Goal: Task Accomplishment & Management: Complete application form

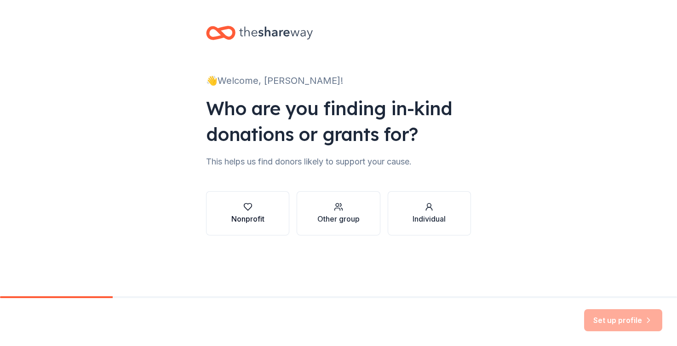
click at [254, 201] on button "Nonprofit" at bounding box center [247, 213] width 83 height 44
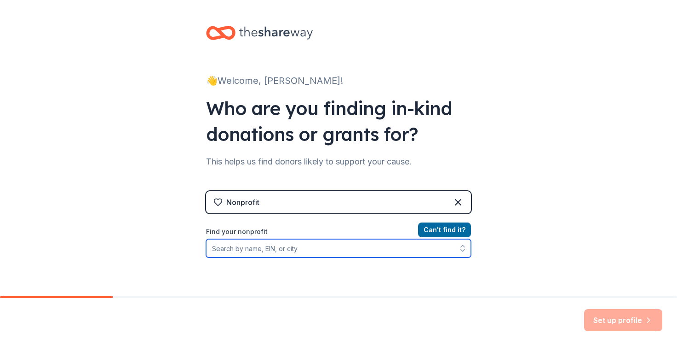
click at [307, 251] on input "Find your nonprofit" at bounding box center [338, 248] width 265 height 18
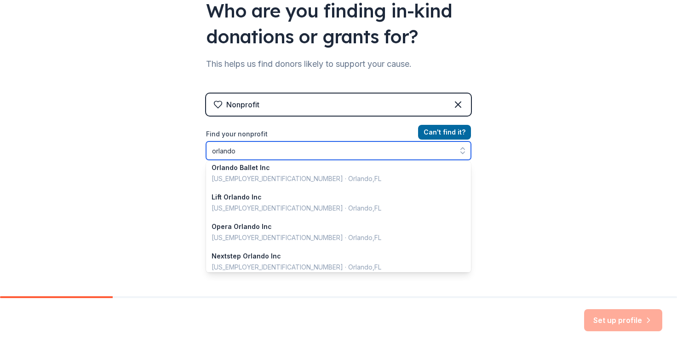
scroll to position [652, 0]
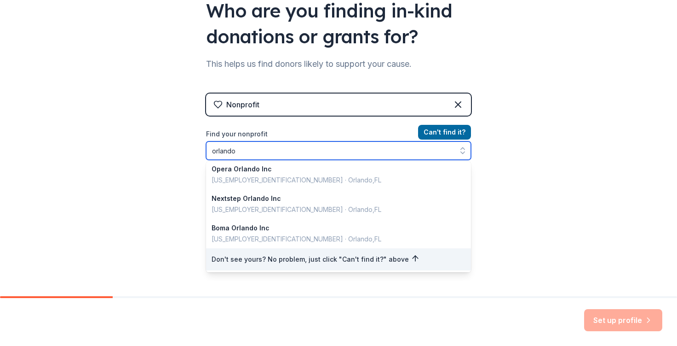
drag, startPoint x: 249, startPoint y: 151, endPoint x: 195, endPoint y: 153, distance: 53.9
click at [195, 153] on div "👋 Welcome, [PERSON_NAME]! Who are you finding in-kind donations or grants for? …" at bounding box center [338, 98] width 295 height 393
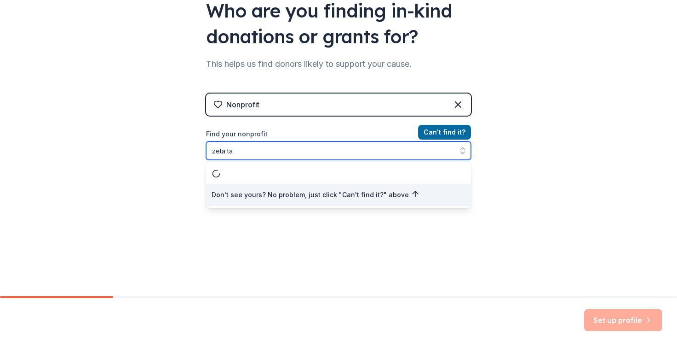
scroll to position [0, 0]
type input "zeta tau alpha"
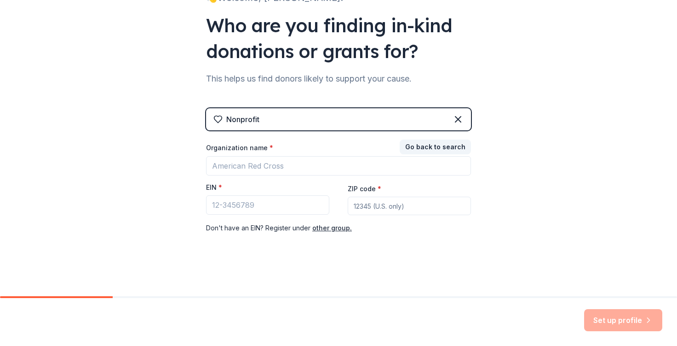
scroll to position [83, 0]
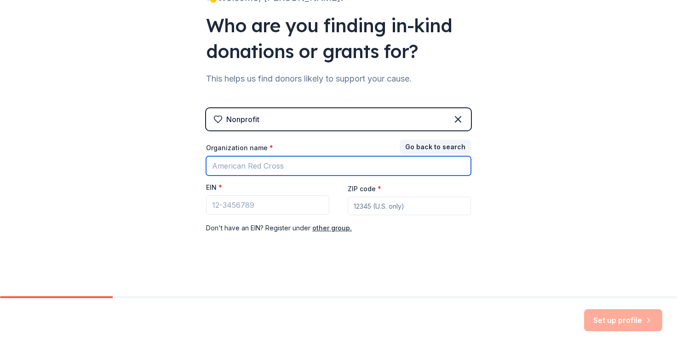
click at [281, 168] on input "Organization name *" at bounding box center [338, 165] width 265 height 19
type input "Zeta Tau Alpha"
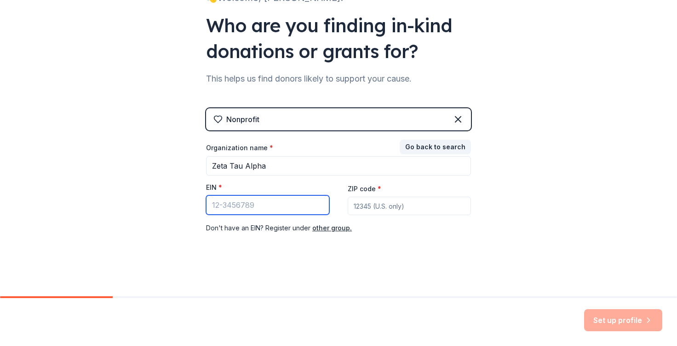
click at [269, 198] on input "EIN *" at bounding box center [267, 204] width 123 height 19
paste input "[US_EMPLOYER_IDENTIFICATION_NUMBER]"
type input "[US_EMPLOYER_IDENTIFICATION_NUMBER]"
click at [392, 205] on input "ZIP code *" at bounding box center [409, 206] width 123 height 18
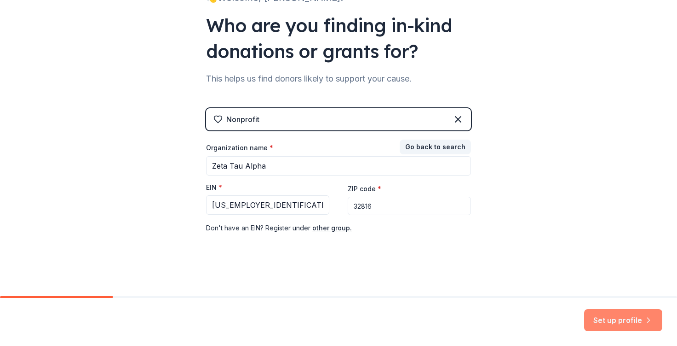
type input "32816"
click at [619, 323] on button "Set up profile" at bounding box center [623, 320] width 78 height 22
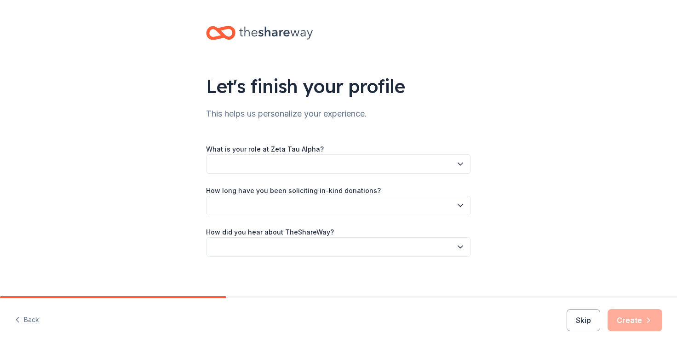
click at [328, 163] on button "button" at bounding box center [338, 163] width 265 height 19
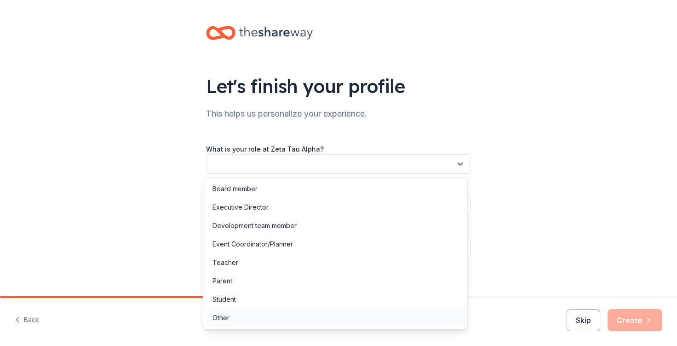
click at [271, 313] on div "Other" at bounding box center [335, 317] width 260 height 18
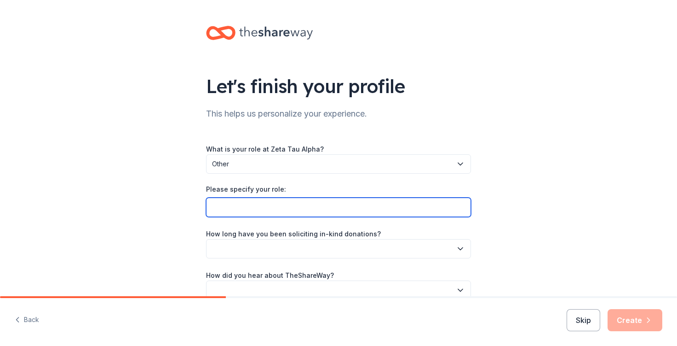
click at [276, 211] on input "Please specify your role:" at bounding box center [338, 206] width 265 height 19
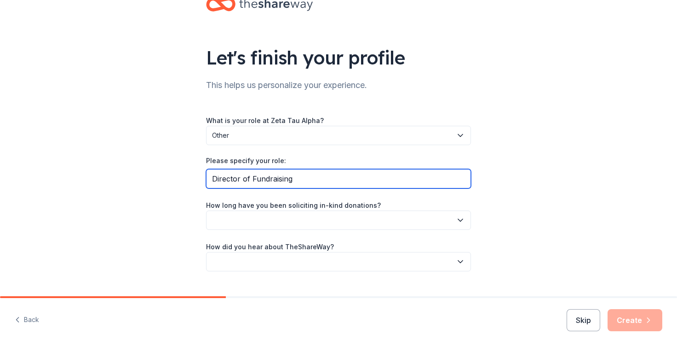
scroll to position [47, 0]
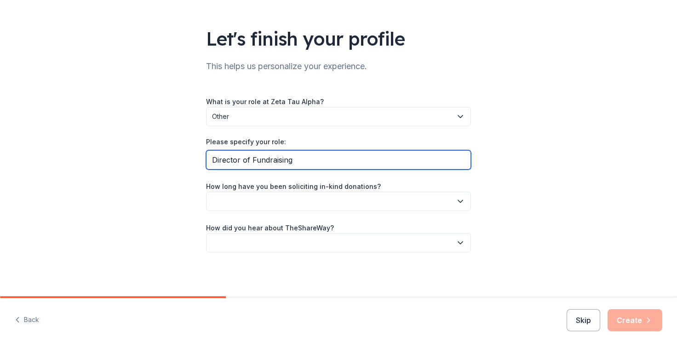
type input "Director of Fundraising"
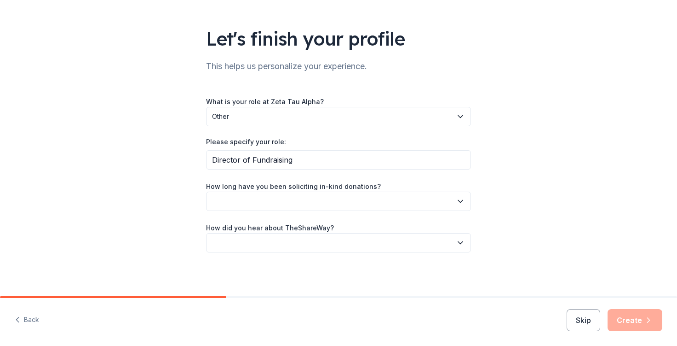
click at [276, 200] on button "button" at bounding box center [338, 200] width 265 height 19
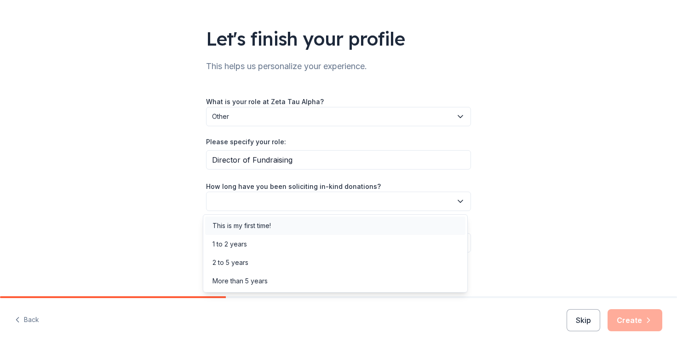
click at [270, 220] on div "This is my first time!" at bounding box center [242, 225] width 58 height 11
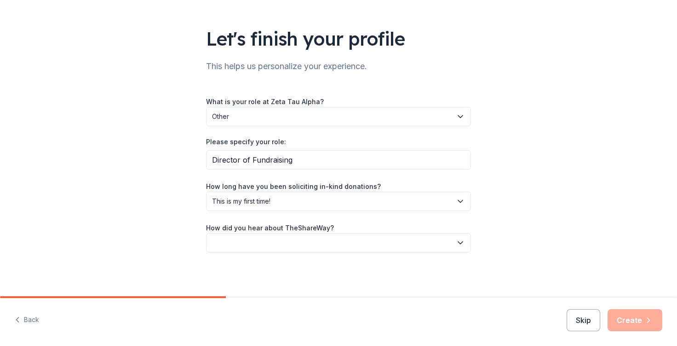
click at [272, 242] on button "button" at bounding box center [338, 242] width 265 height 19
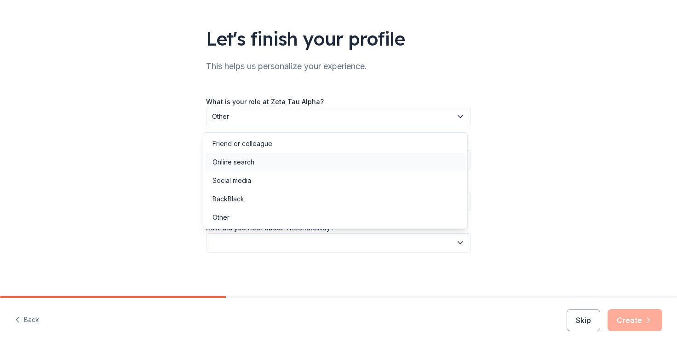
click at [247, 162] on div "Online search" at bounding box center [234, 161] width 42 height 11
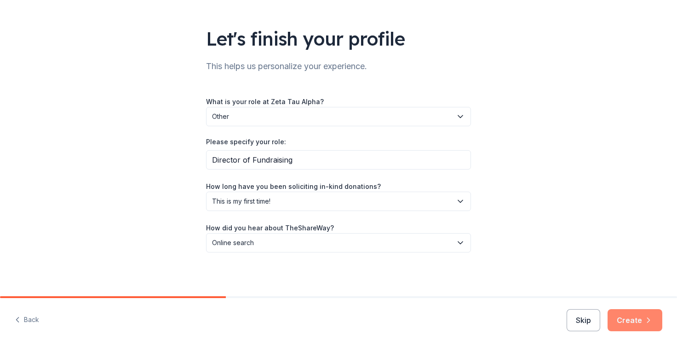
click at [636, 316] on button "Create" at bounding box center [635, 320] width 55 height 22
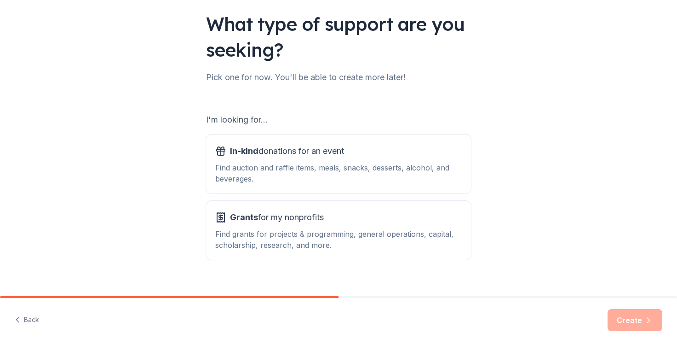
scroll to position [62, 0]
click at [405, 187] on button "In-kind donations for an event Find auction and raffle items, meals, snacks, de…" at bounding box center [338, 164] width 265 height 59
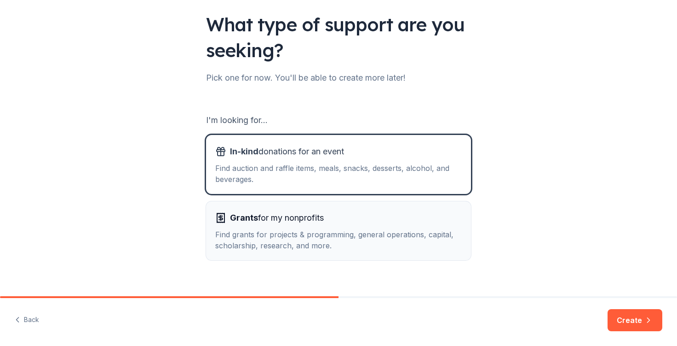
click at [385, 233] on div "Find grants for projects & programming, general operations, capital, scholarshi…" at bounding box center [338, 240] width 247 height 22
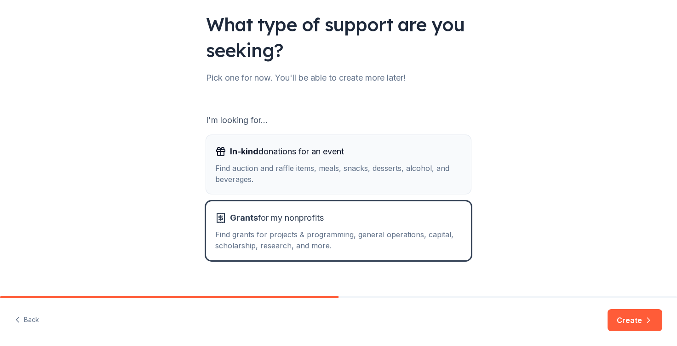
click at [418, 180] on div "Find auction and raffle items, meals, snacks, desserts, alcohol, and beverages." at bounding box center [338, 173] width 247 height 22
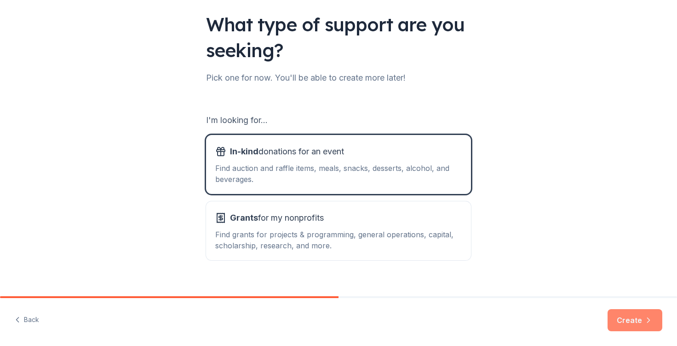
click at [650, 324] on icon "button" at bounding box center [648, 319] width 9 height 9
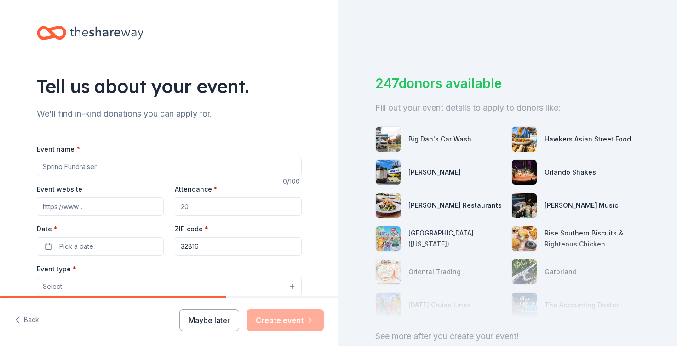
click at [231, 168] on input "Event name *" at bounding box center [169, 166] width 265 height 18
type input "Zeta Lip Sync"
click at [196, 209] on input "Attendance *" at bounding box center [238, 206] width 127 height 18
type input "800"
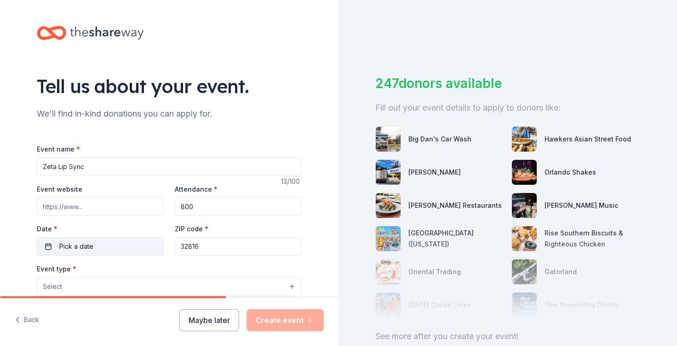
click at [103, 243] on button "Pick a date" at bounding box center [100, 246] width 127 height 18
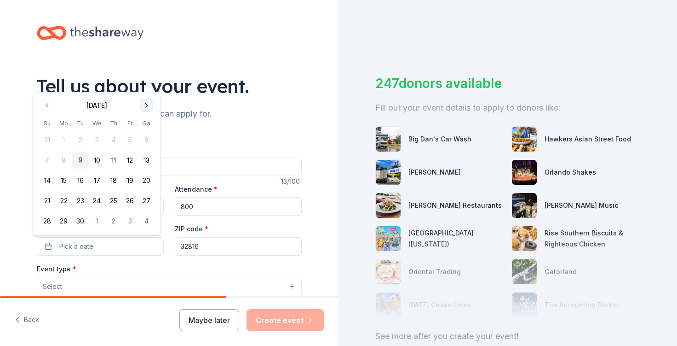
click at [142, 106] on button "Go to next month" at bounding box center [146, 105] width 13 height 13
click at [62, 216] on button "27" at bounding box center [64, 221] width 17 height 17
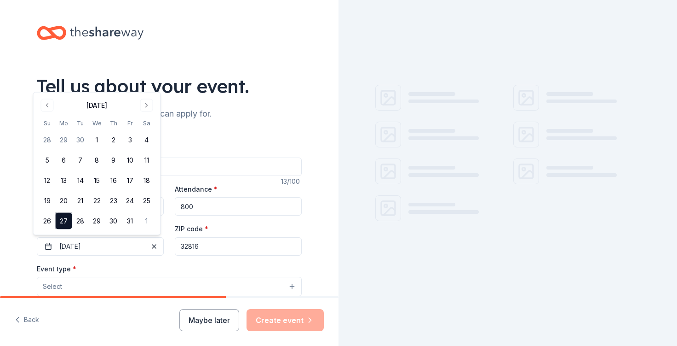
click at [198, 266] on div "Event type * Select" at bounding box center [169, 280] width 265 height 34
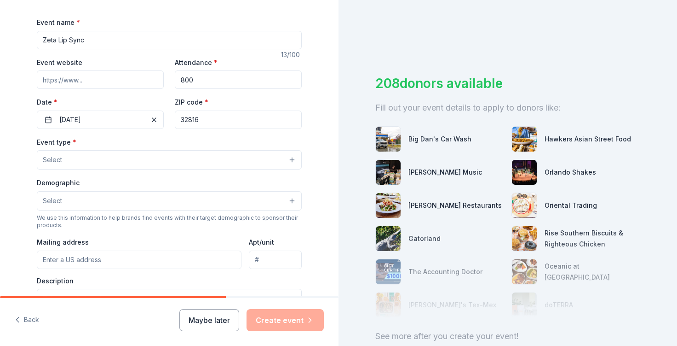
scroll to position [127, 0]
click at [159, 160] on button "Select" at bounding box center [169, 158] width 265 height 19
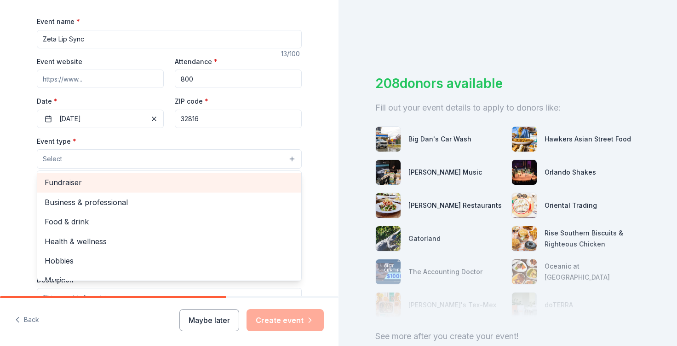
click at [145, 174] on div "Fundraiser" at bounding box center [169, 182] width 264 height 19
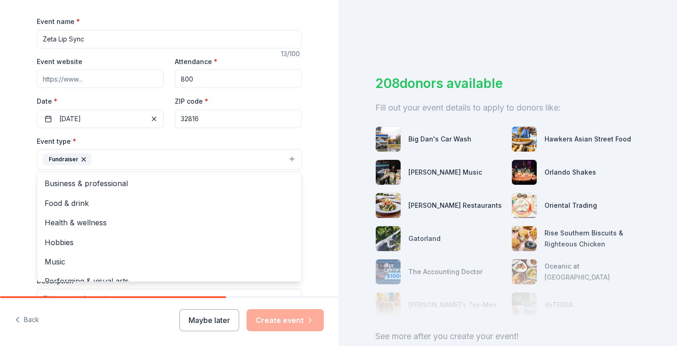
click at [22, 195] on div "Tell us about your event. We'll find in-kind donations you can apply for. Event…" at bounding box center [169, 179] width 295 height 613
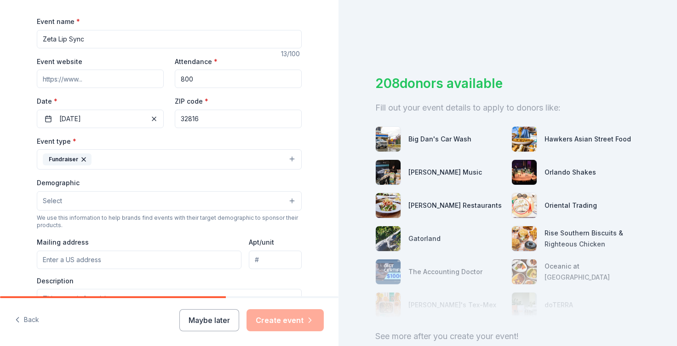
click at [133, 169] on button "Fundraiser" at bounding box center [169, 159] width 265 height 20
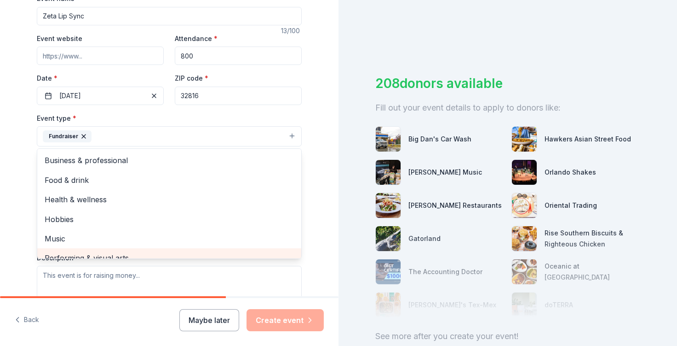
scroll to position [9, 0]
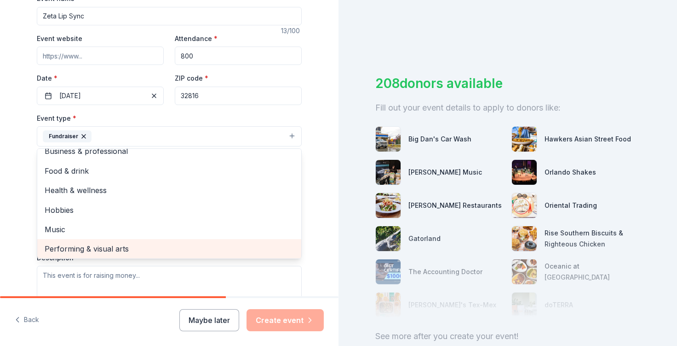
click at [89, 249] on div "Performing & visual arts" at bounding box center [169, 248] width 264 height 19
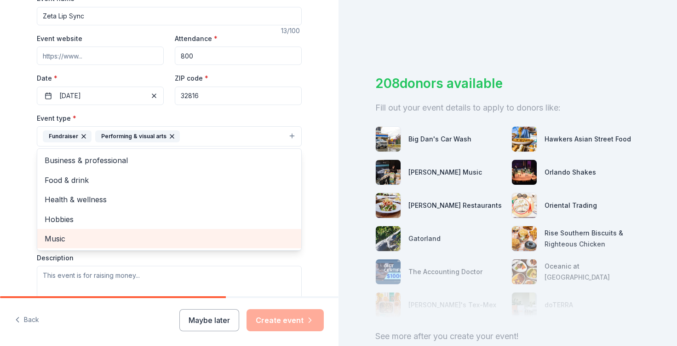
click at [87, 237] on span "Music" at bounding box center [169, 238] width 249 height 12
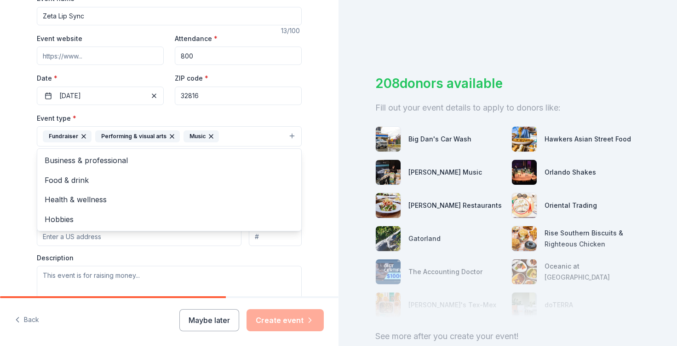
click at [98, 253] on div "Event type * Fundraiser Performing & visual arts Music Business & professional …" at bounding box center [169, 209] width 265 height 195
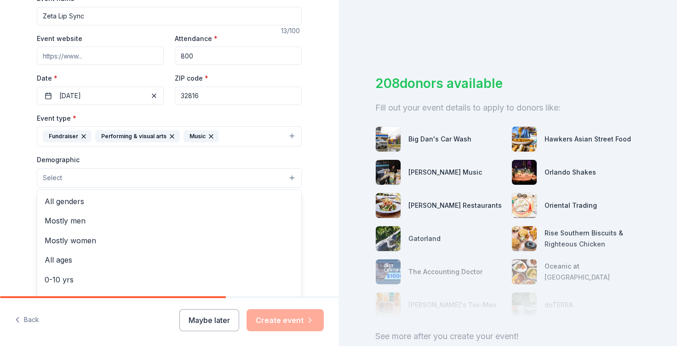
click at [87, 182] on button "Select" at bounding box center [169, 177] width 265 height 19
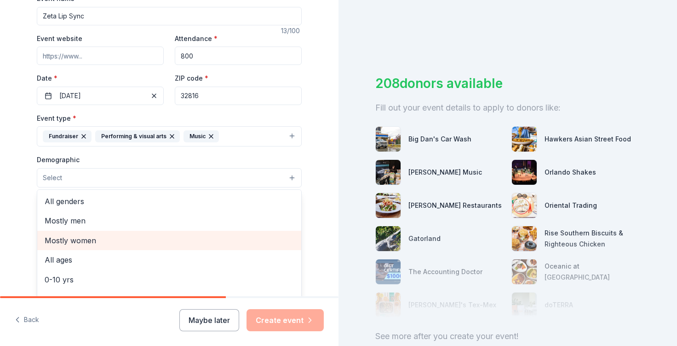
click at [87, 234] on span "Mostly women" at bounding box center [169, 240] width 249 height 12
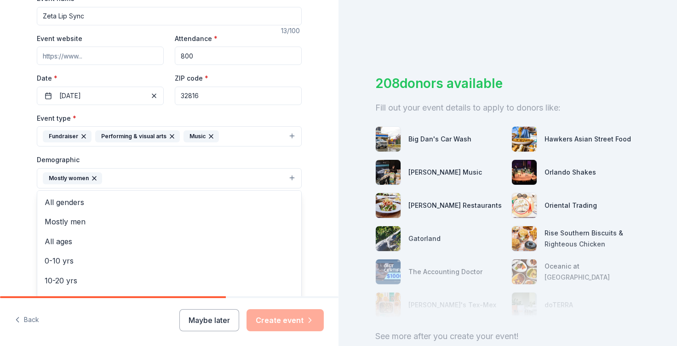
click at [0, 220] on div "Tell us about your event. We'll find in-kind donations you can apply for. Event…" at bounding box center [169, 157] width 339 height 614
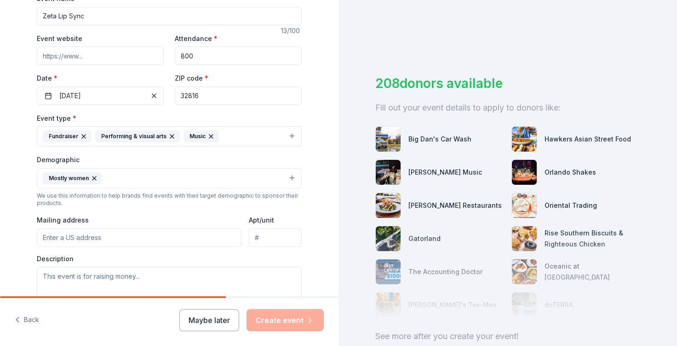
click at [100, 240] on input "Mailing address" at bounding box center [139, 237] width 205 height 18
type input "[STREET_ADDRESS]"
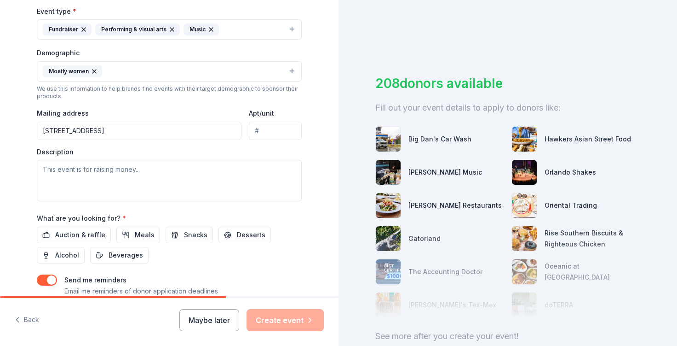
scroll to position [258, 0]
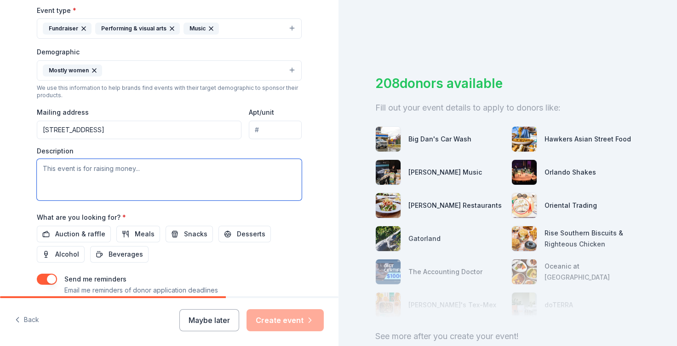
click at [92, 184] on textarea at bounding box center [169, 179] width 265 height 41
paste textarea "Lor IPS Dolorsitam consectet adip elitse doeiusmo tem incididu utlaboree do mag…"
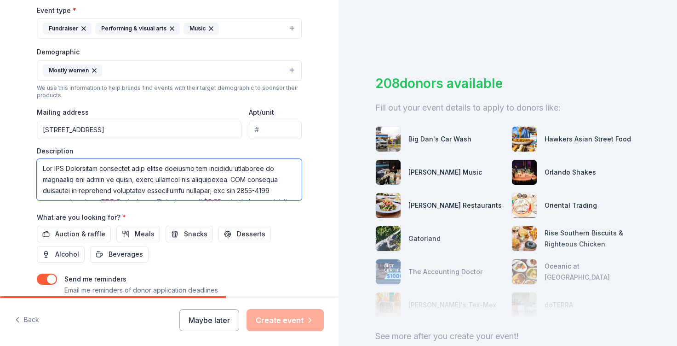
scroll to position [227, 0]
drag, startPoint x: 220, startPoint y: 195, endPoint x: 139, endPoint y: 175, distance: 82.6
click at [139, 175] on textarea at bounding box center [169, 179] width 265 height 41
drag, startPoint x: 37, startPoint y: 169, endPoint x: 224, endPoint y: 175, distance: 187.4
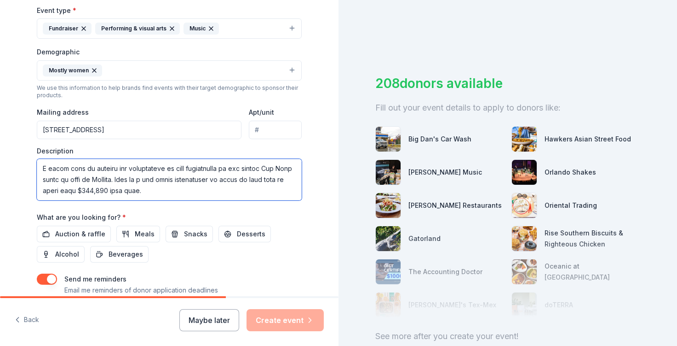
click at [224, 175] on textarea at bounding box center [169, 179] width 265 height 41
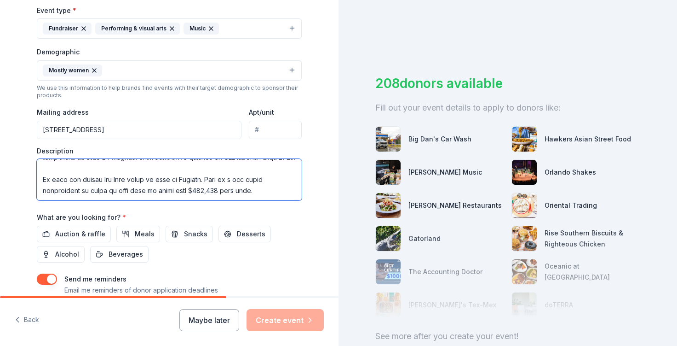
scroll to position [194, 0]
drag, startPoint x: 170, startPoint y: 184, endPoint x: 148, endPoint y: 182, distance: 22.6
click at [148, 182] on textarea at bounding box center [169, 179] width 265 height 41
type textarea "Lor IPS Dolorsitam consectet adip elitse doeiusmo tem incididu utlaboree do mag…"
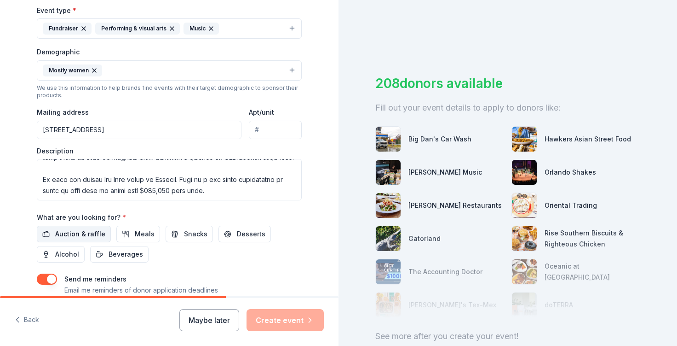
click at [93, 231] on span "Auction & raffle" at bounding box center [80, 233] width 50 height 11
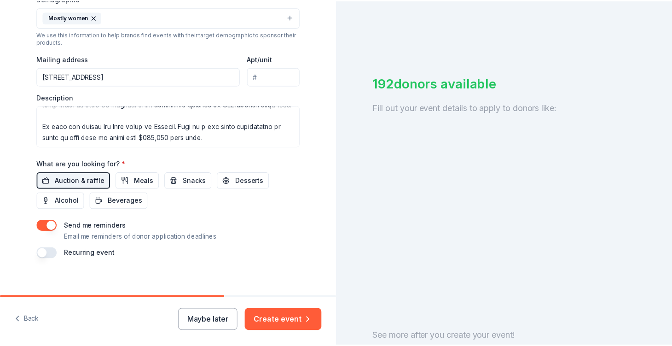
scroll to position [318, 0]
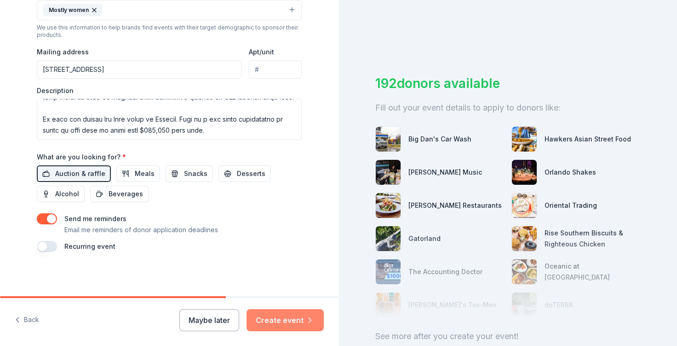
click at [282, 314] on button "Create event" at bounding box center [285, 320] width 77 height 22
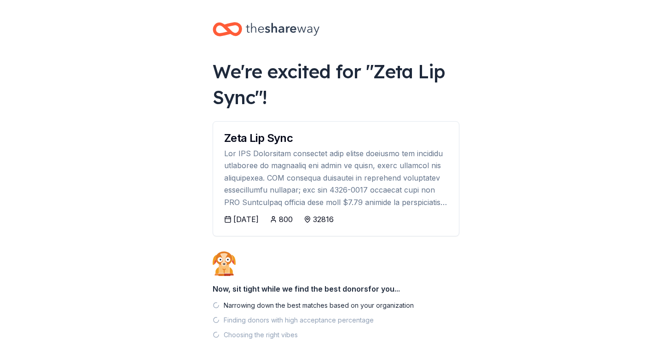
scroll to position [55, 0]
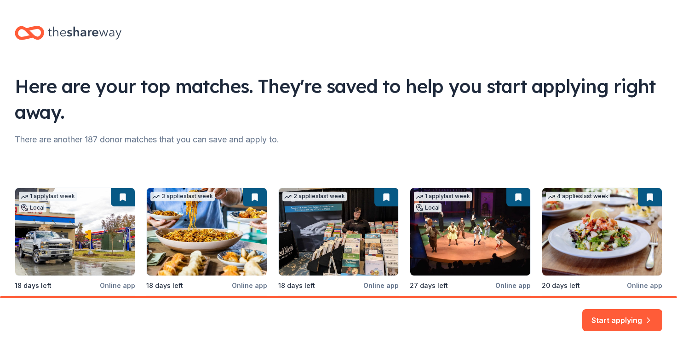
scroll to position [91, 0]
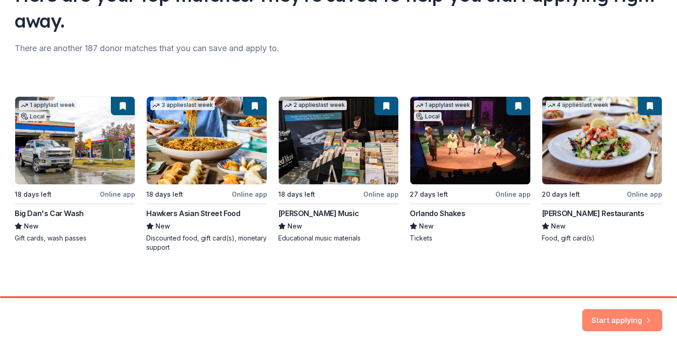
click at [620, 316] on button "Start applying" at bounding box center [623, 314] width 80 height 22
click at [596, 310] on div "Start applying" at bounding box center [623, 320] width 80 height 22
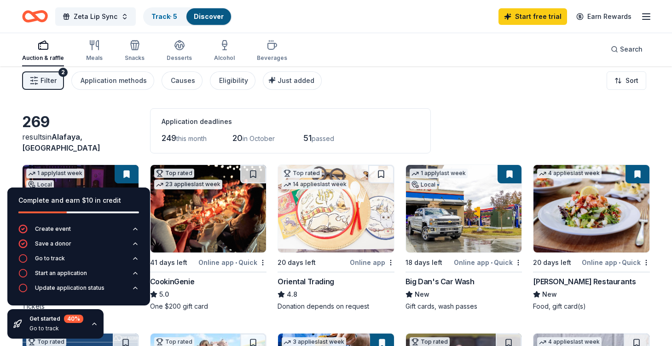
scroll to position [6, 0]
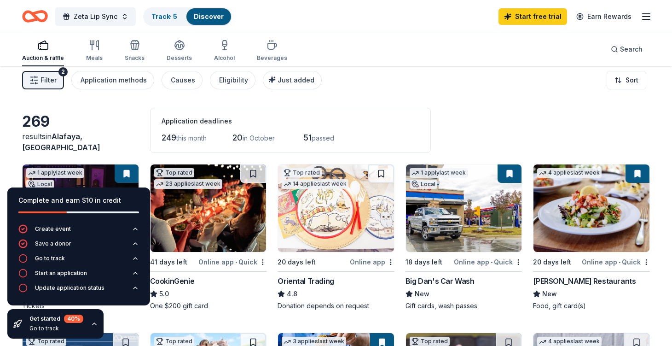
click at [104, 122] on div "269 results in [GEOGRAPHIC_DATA], [GEOGRAPHIC_DATA] Application deadlines 249 t…" at bounding box center [336, 130] width 628 height 45
click at [93, 321] on icon "button" at bounding box center [94, 323] width 7 height 7
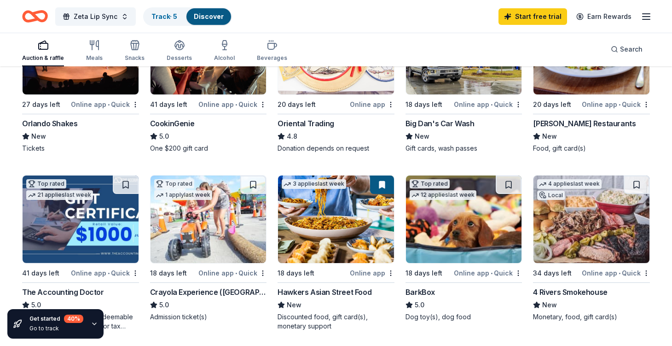
scroll to position [0, 0]
